Goal: Contribute content

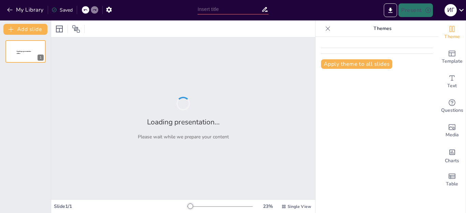
type input "Основні поняття криптології: Загрози та методи захисту інформації"
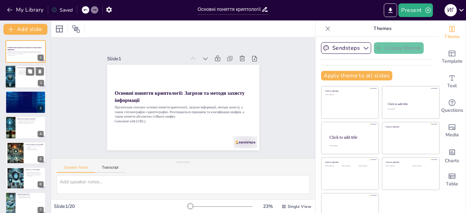
click at [20, 73] on p "Основні загрози включають розголошення, цілісність та достовірність інформації." at bounding box center [30, 72] width 27 height 2
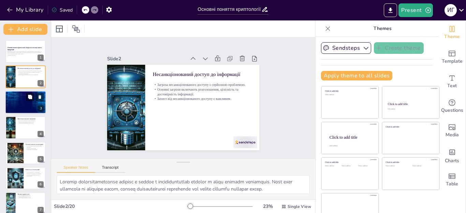
click at [24, 110] on div at bounding box center [26, 102] width 64 height 23
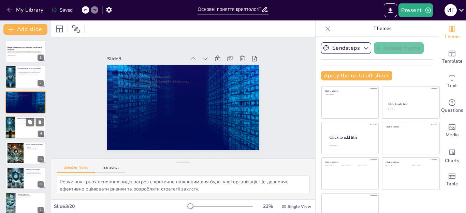
click at [23, 132] on div at bounding box center [25, 127] width 41 height 23
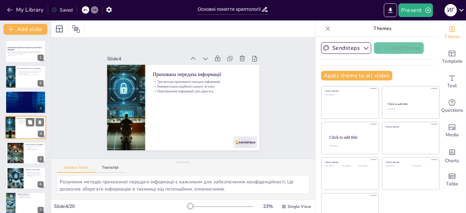
scroll to position [3, 0]
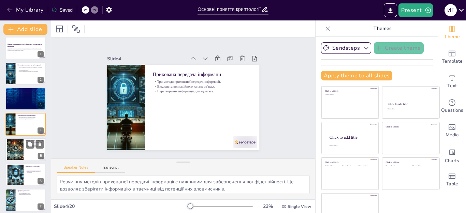
click at [23, 149] on div at bounding box center [15, 149] width 37 height 21
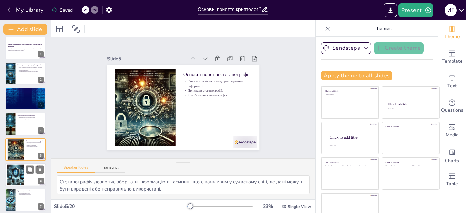
scroll to position [29, 0]
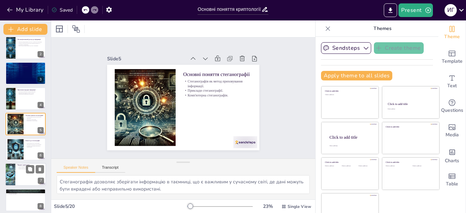
click at [21, 152] on div at bounding box center [16, 149] width 36 height 20
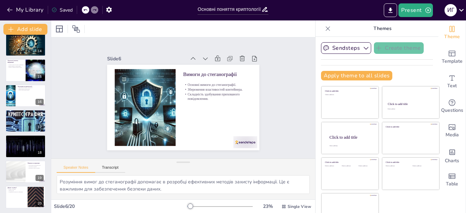
scroll to position [338, 0]
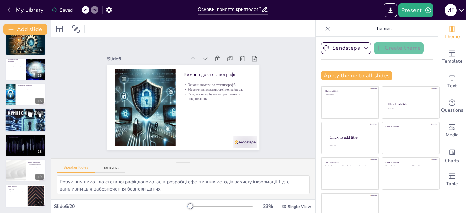
click at [27, 123] on div at bounding box center [25, 120] width 41 height 33
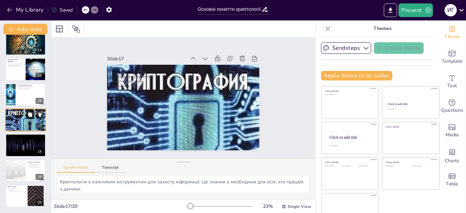
scroll to position [334, 0]
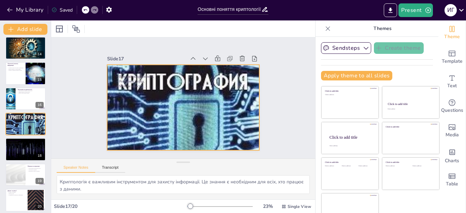
click at [173, 123] on div at bounding box center [181, 107] width 174 height 151
click at [216, 65] on icon at bounding box center [221, 70] width 11 height 11
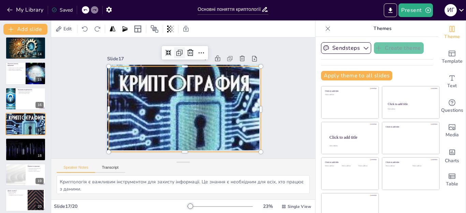
click at [180, 48] on icon at bounding box center [184, 52] width 9 height 9
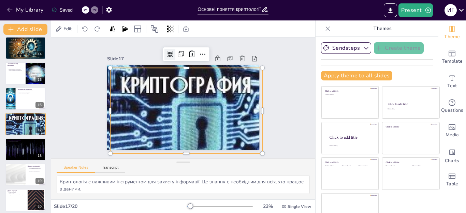
click at [172, 51] on icon at bounding box center [175, 53] width 6 height 6
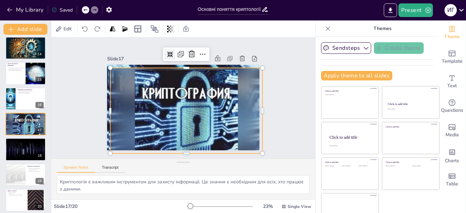
click at [167, 52] on icon at bounding box center [170, 55] width 6 height 6
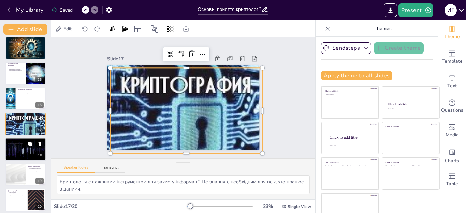
click at [28, 149] on div at bounding box center [25, 149] width 41 height 23
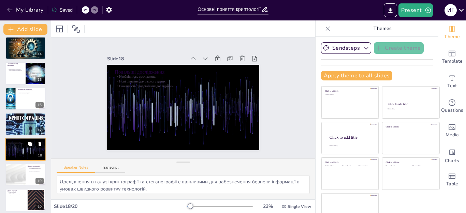
scroll to position [338, 0]
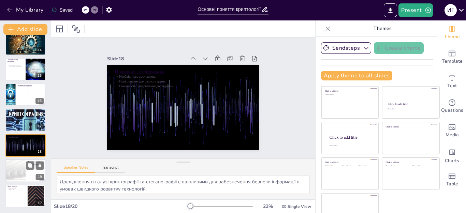
click at [13, 177] on div at bounding box center [15, 170] width 41 height 23
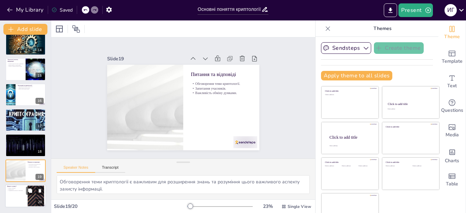
click at [18, 191] on p "Сподівання на корисність інформації." at bounding box center [16, 191] width 18 height 1
type textarea "Подяка учасникам є важливим елементом завершення презентації. Це демонструє пов…"
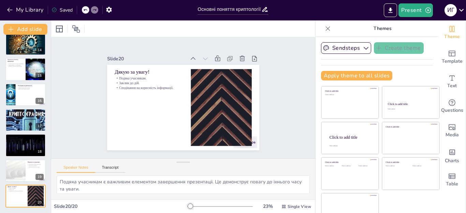
scroll to position [0, 0]
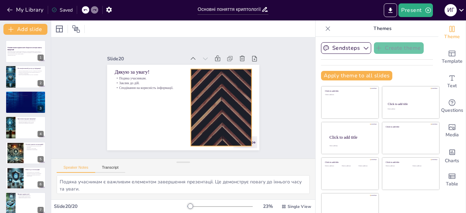
click at [196, 96] on div at bounding box center [220, 111] width 144 height 91
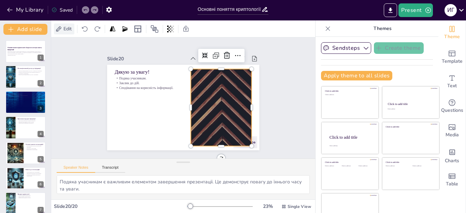
click at [60, 30] on icon at bounding box center [58, 29] width 7 height 7
